Goal: Communication & Community: Connect with others

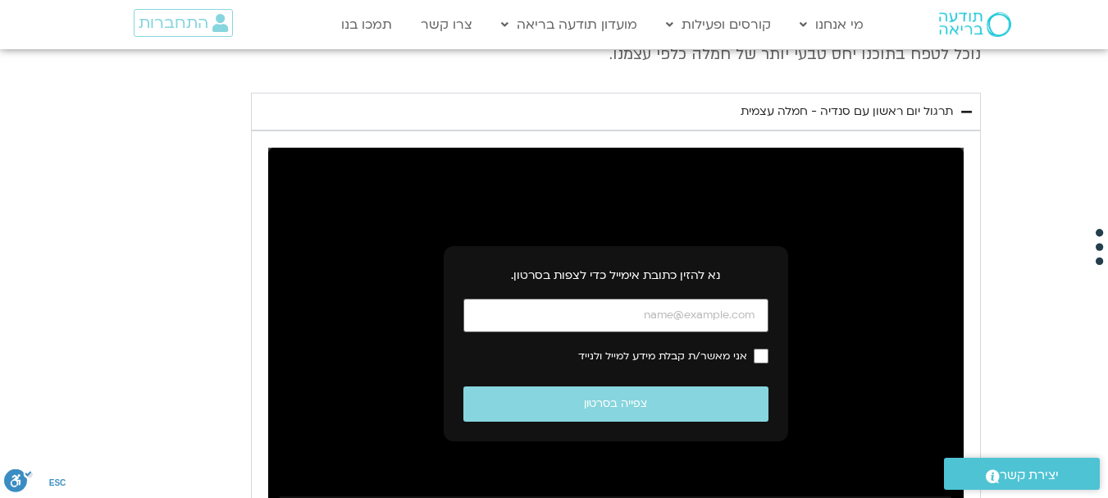
scroll to position [3648, 0]
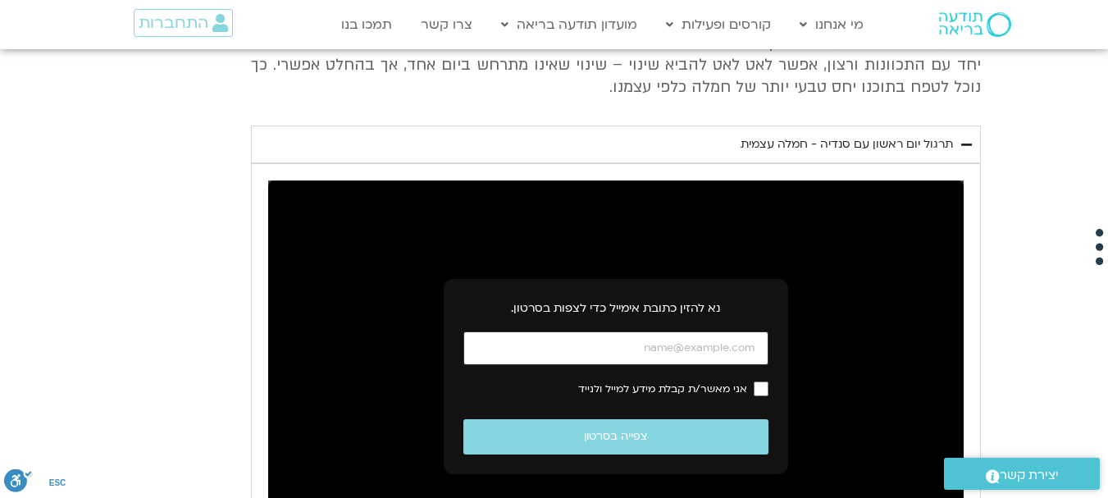
click at [636, 331] on input "כתובת אימייל" at bounding box center [616, 348] width 305 height 34
type input "[EMAIL_ADDRESS][DOMAIN_NAME]"
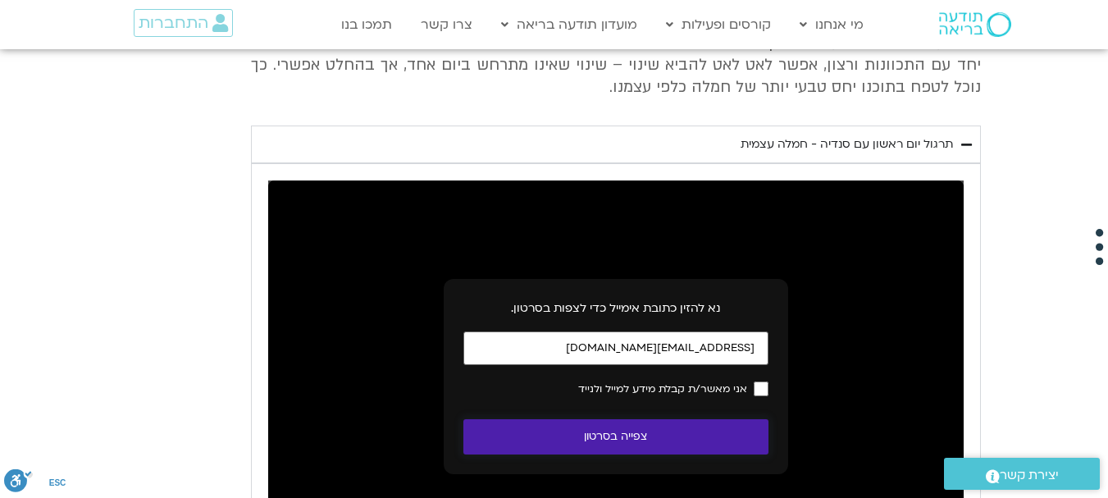
click at [597, 419] on button "צפייה בסרטון" at bounding box center [616, 436] width 305 height 35
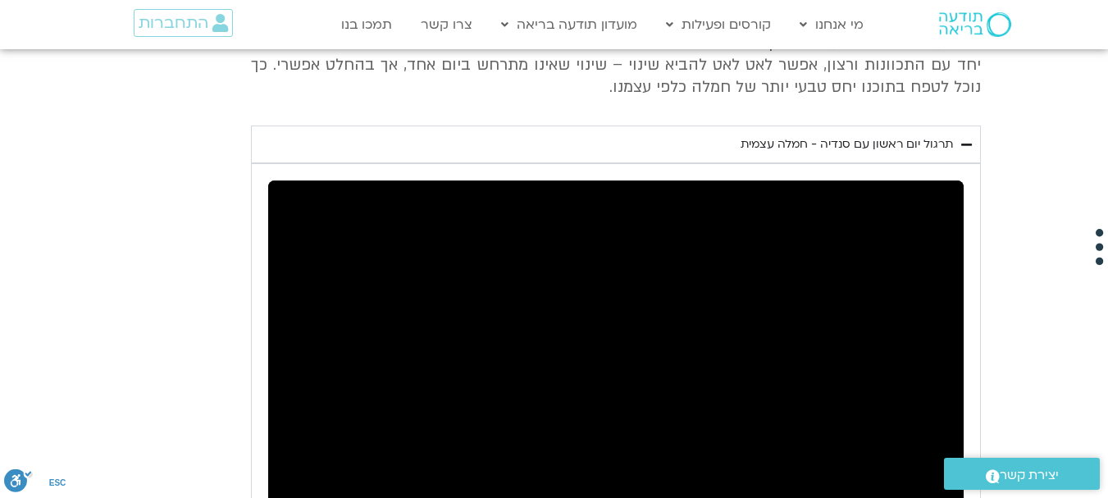
click at [1032, 468] on span "יצירת קשר" at bounding box center [1029, 475] width 59 height 22
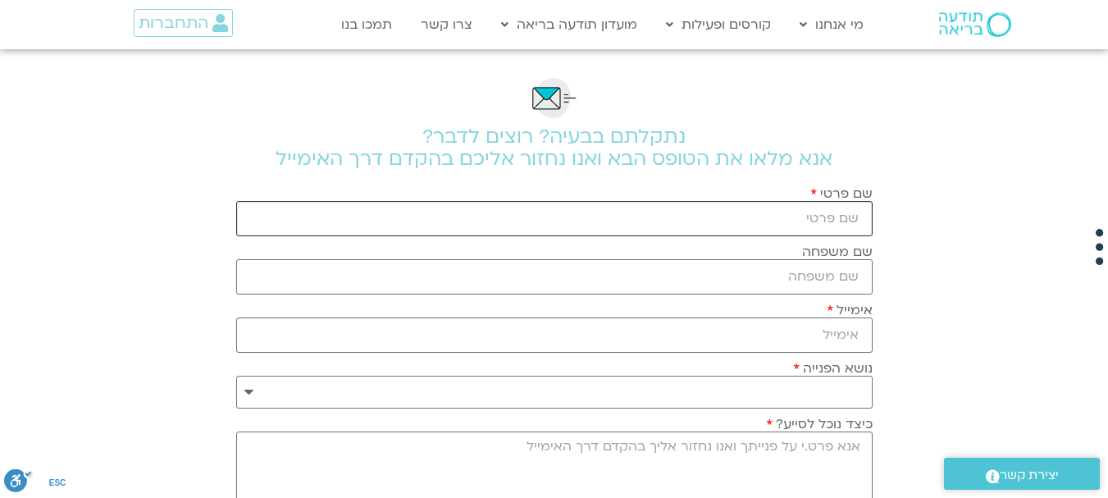
click at [774, 222] on input "שם פרטי" at bounding box center [554, 218] width 637 height 35
type input "רוחמה"
click at [777, 281] on input "שם משפחה" at bounding box center [554, 276] width 637 height 35
click at [802, 280] on input "שם משפחה" at bounding box center [554, 276] width 637 height 35
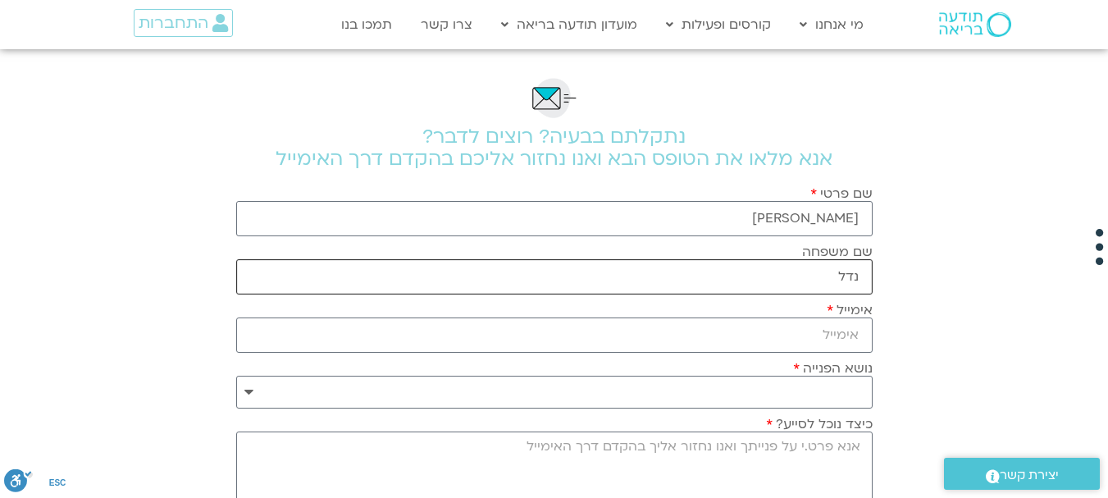
type input "נדל"
click at [825, 341] on input "אימייל" at bounding box center [554, 334] width 637 height 35
type input "ruchama.nadel@gmail.com"
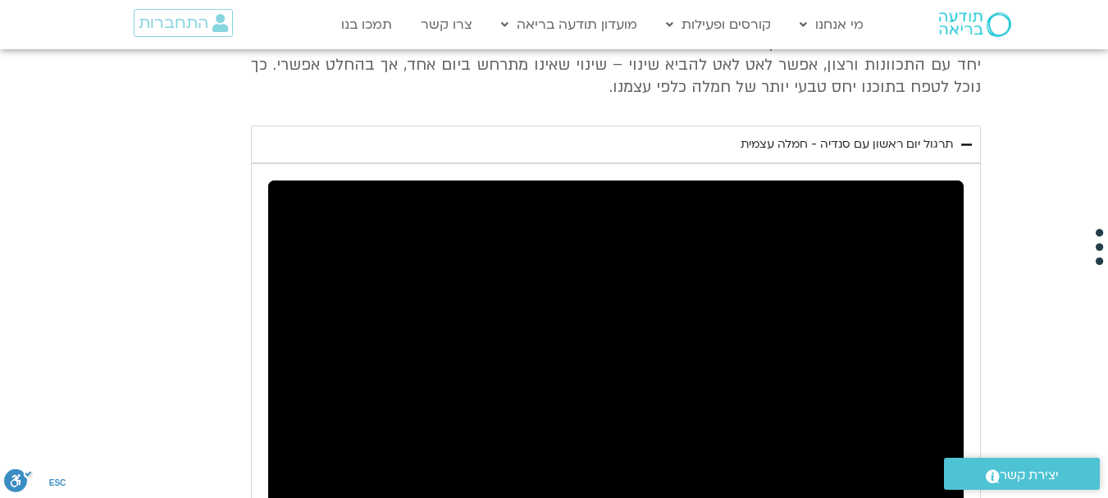
click at [1025, 473] on span "יצירת קשר" at bounding box center [1029, 475] width 59 height 22
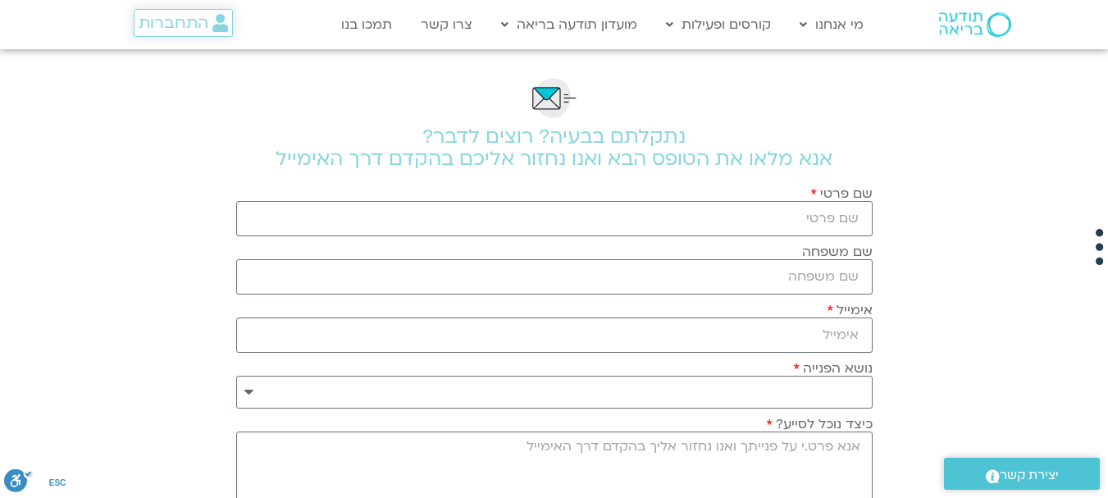
click at [185, 21] on span "התחברות" at bounding box center [174, 23] width 70 height 18
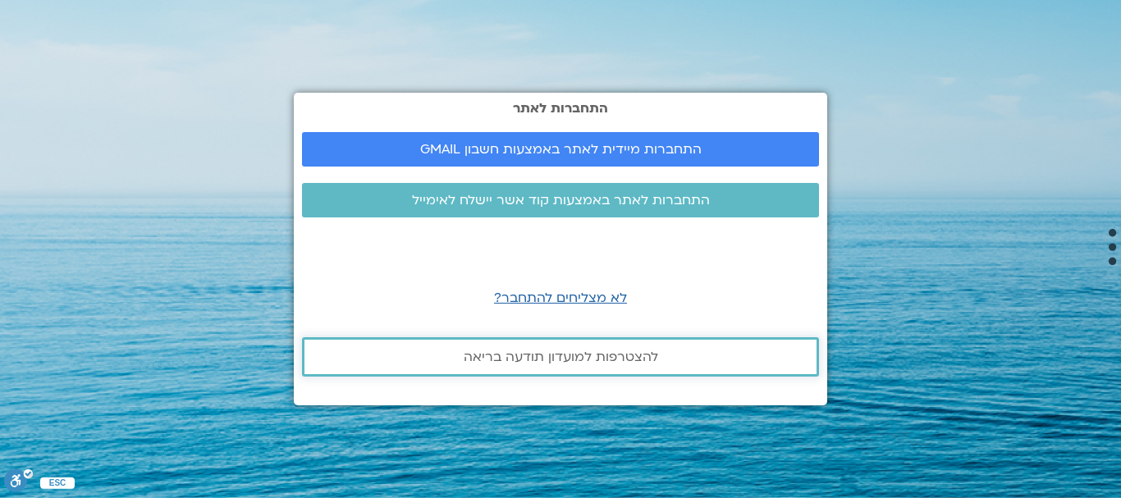
click at [518, 347] on link "להצטרפות למועדון תודעה בריאה" at bounding box center [560, 356] width 517 height 39
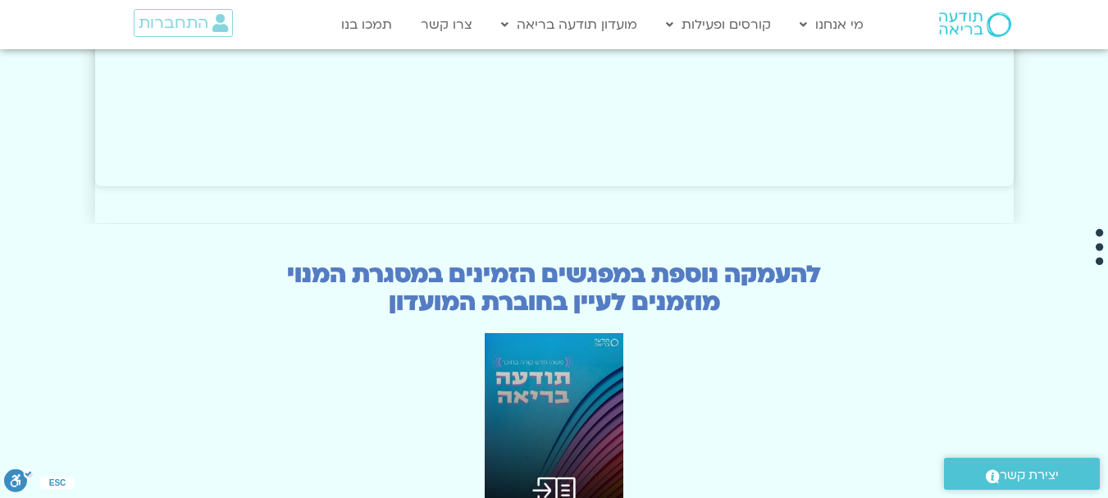
scroll to position [3971, 0]
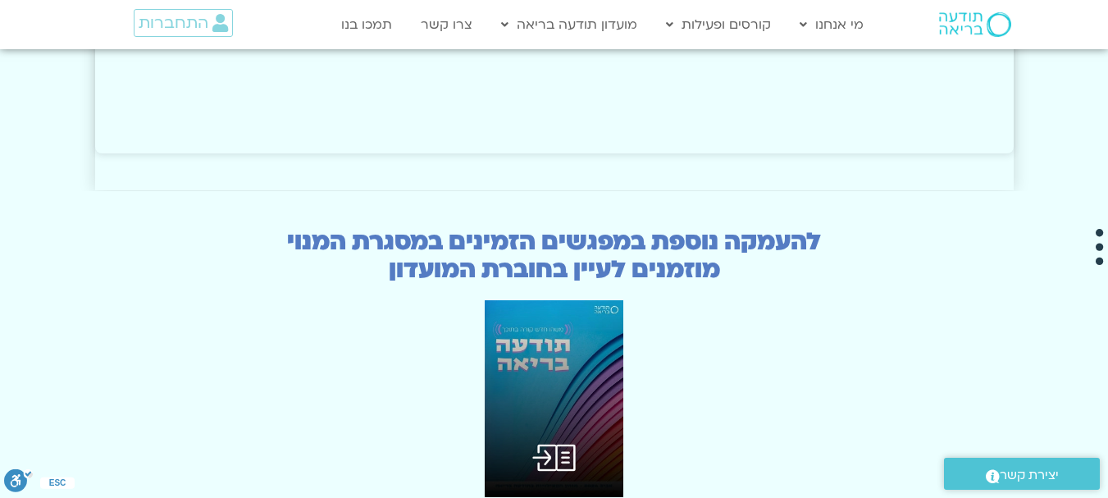
click at [547, 387] on img at bounding box center [554, 398] width 139 height 197
